Goal: Task Accomplishment & Management: Manage account settings

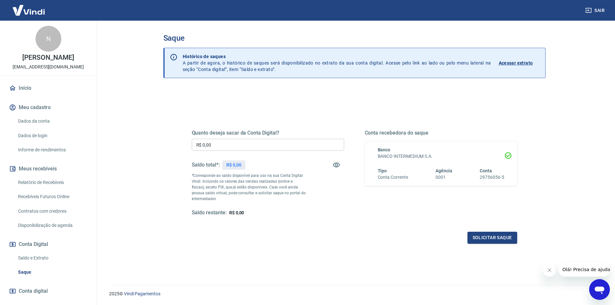
click at [149, 151] on div "Saque Histórico de saques A partir de agora, o histórico de saques será disponi…" at bounding box center [354, 149] width 413 height 257
